Goal: Task Accomplishment & Management: Manage account settings

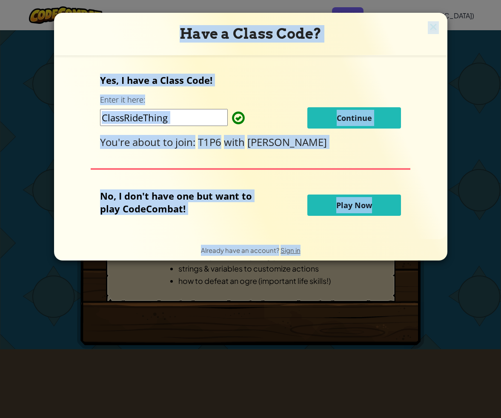
drag, startPoint x: 495, startPoint y: 343, endPoint x: 582, endPoint y: 337, distance: 87.4
click at [494, 337] on html "Toggle navigation Educators Create Free Account School & District Solutions Tea…" at bounding box center [250, 410] width 501 height 821
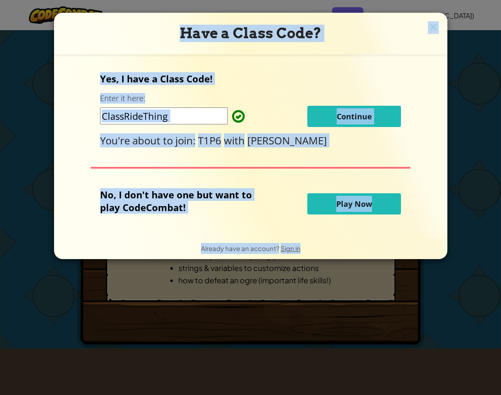
click at [432, 26] on img at bounding box center [432, 27] width 11 height 13
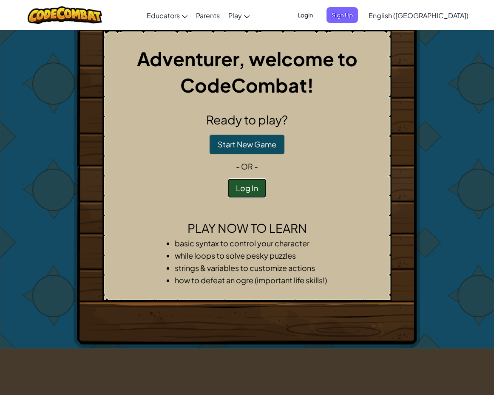
click at [247, 188] on button "Log In" at bounding box center [247, 189] width 38 height 20
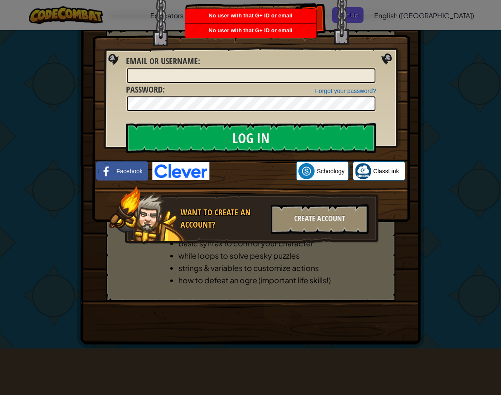
click at [251, 181] on img at bounding box center [250, 99] width 317 height 248
